Goal: Task Accomplishment & Management: Use online tool/utility

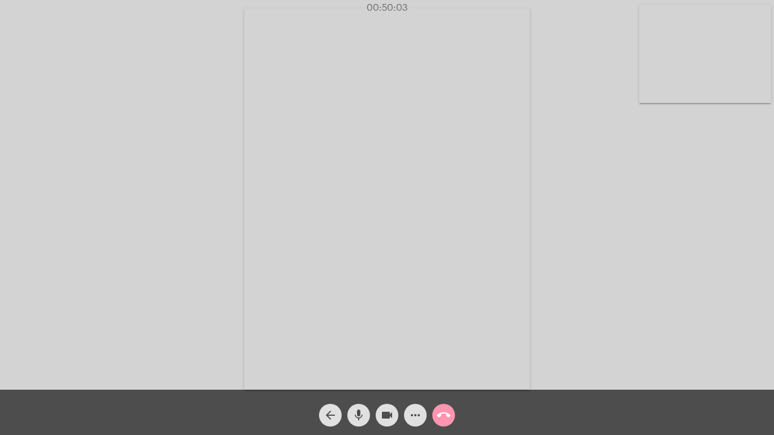
click at [445, 413] on mat-icon "call_end" at bounding box center [444, 416] width 14 height 14
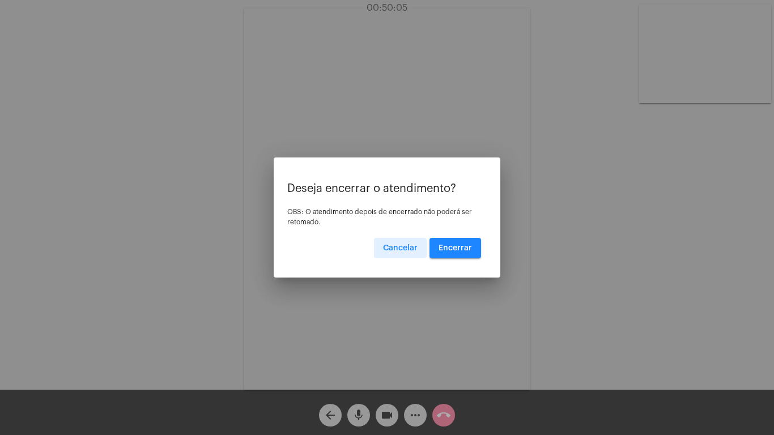
click at [451, 245] on span "Encerrar" at bounding box center [455, 248] width 33 height 8
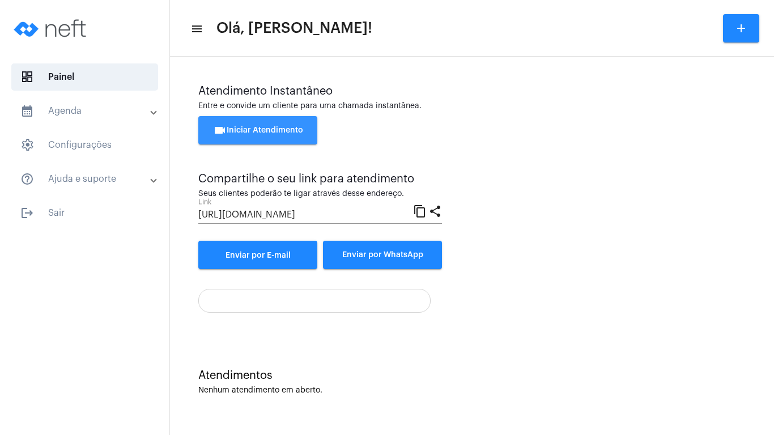
click at [255, 130] on span "videocam Iniciar Atendimento" at bounding box center [258, 130] width 90 height 8
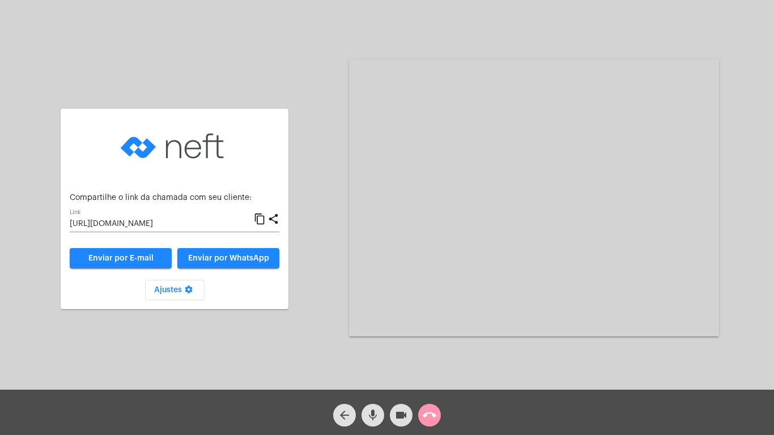
click at [260, 219] on mat-icon "content_copy" at bounding box center [260, 220] width 12 height 14
